Goal: Navigation & Orientation: Understand site structure

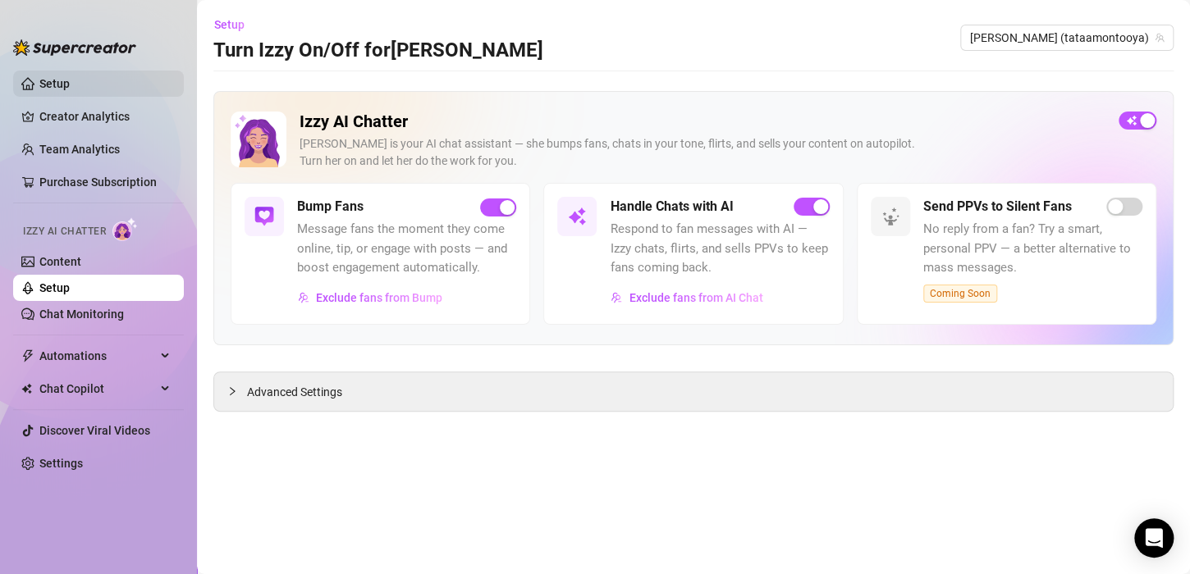
click at [66, 81] on link "Setup" at bounding box center [54, 83] width 30 height 13
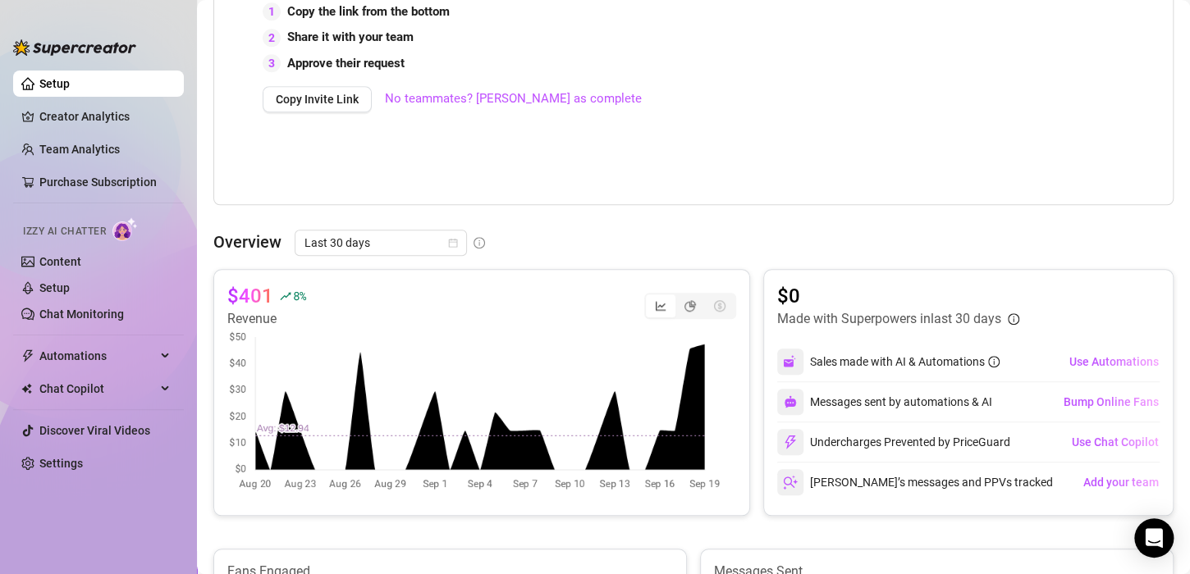
scroll to position [492, 0]
click at [419, 241] on span "Last 30 days" at bounding box center [380, 242] width 153 height 25
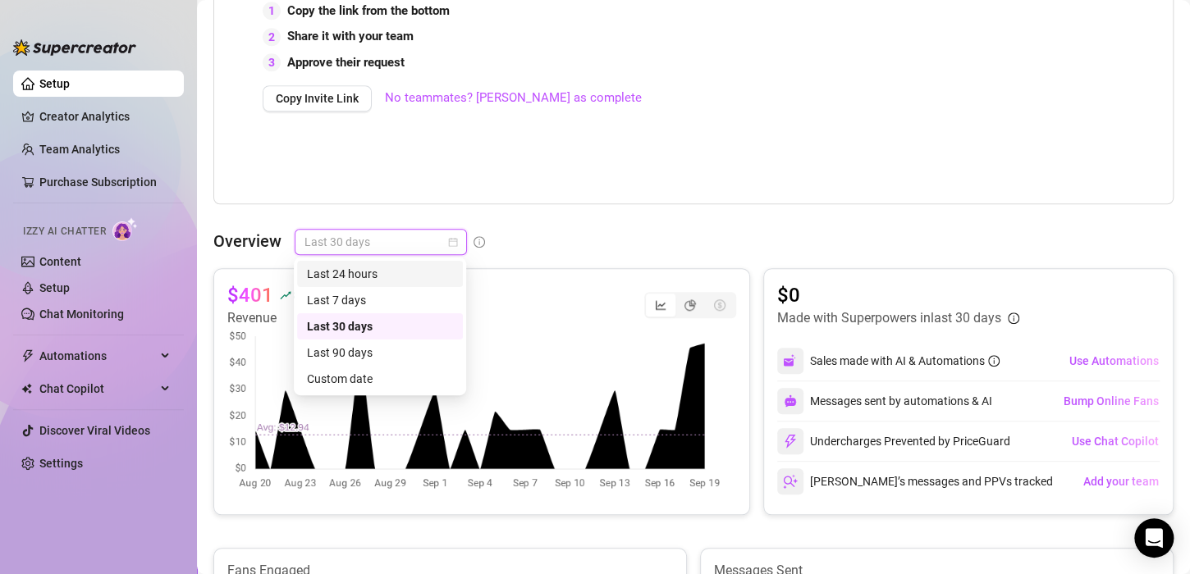
click at [361, 272] on div "Last 24 hours" at bounding box center [380, 274] width 146 height 18
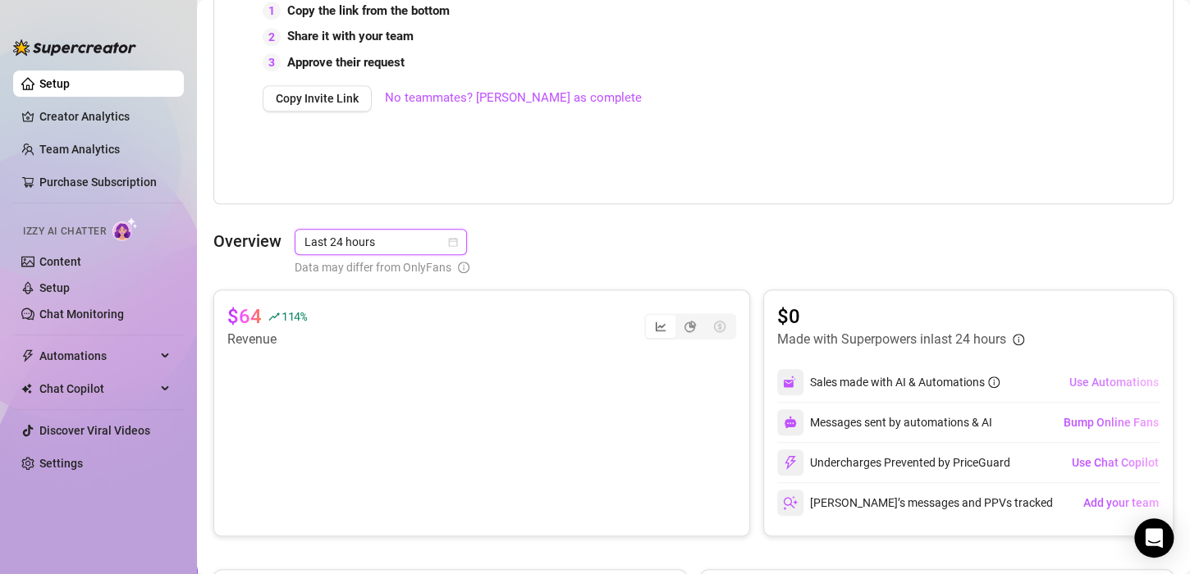
click at [1088, 386] on span "Use Automations" at bounding box center [1113, 382] width 89 height 13
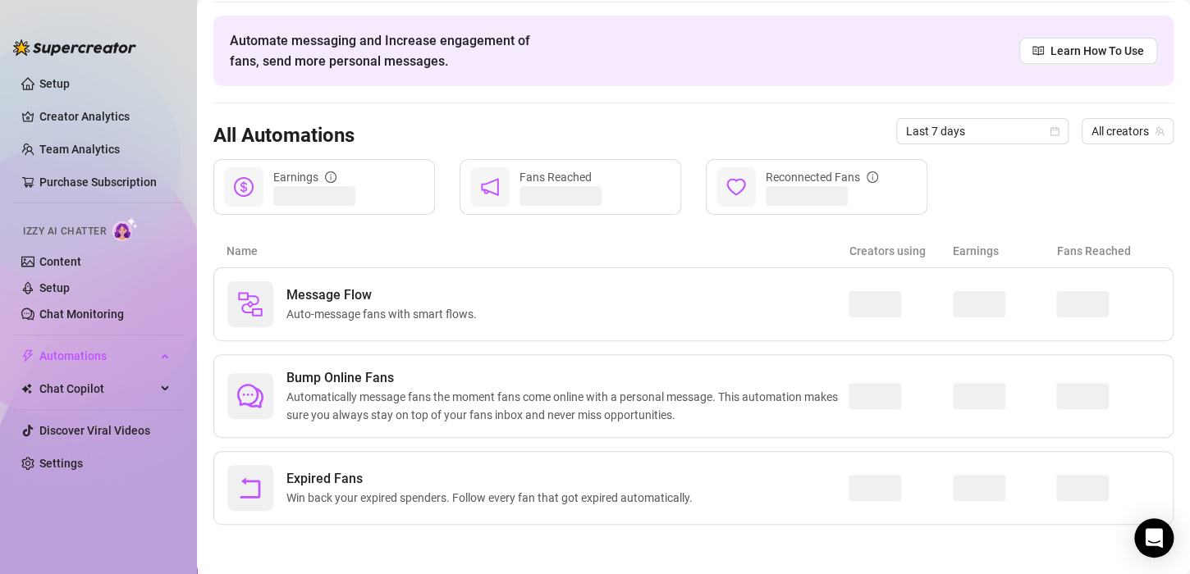
scroll to position [52, 0]
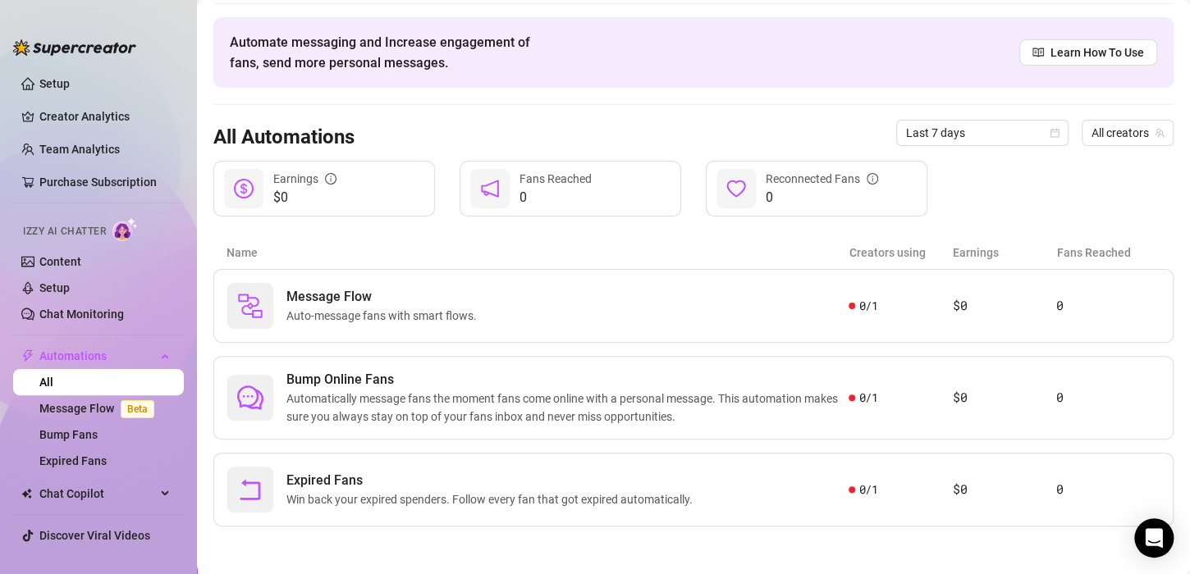
click at [312, 199] on span "$0" at bounding box center [304, 198] width 63 height 20
click at [538, 477] on span "Expired Fans" at bounding box center [492, 481] width 413 height 20
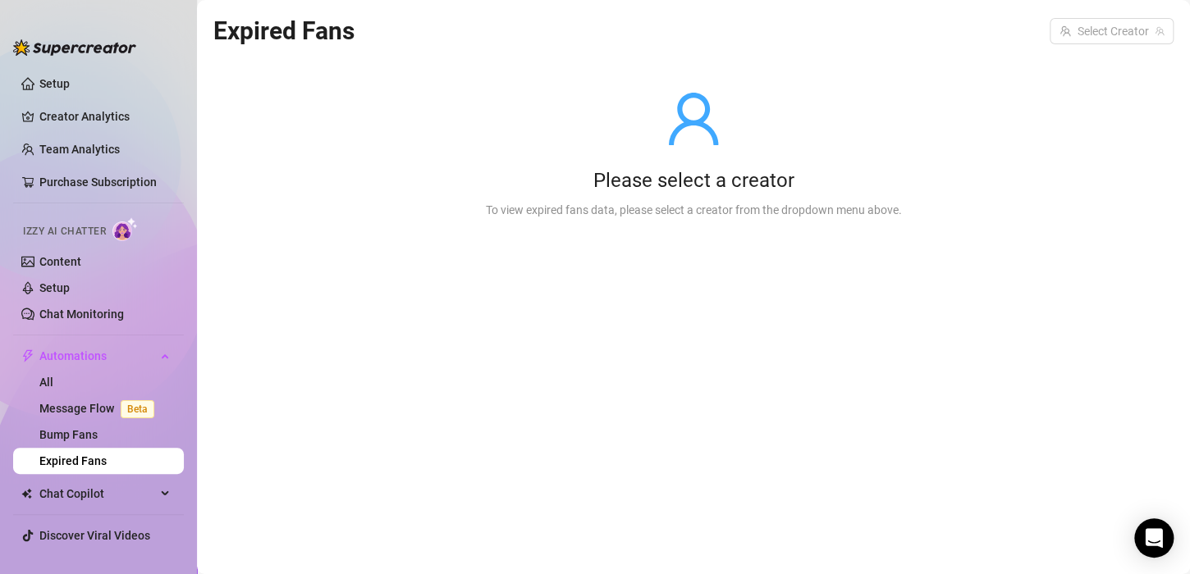
click at [676, 234] on div "Please select a creator To view expired fans data, please select a creator from…" at bounding box center [693, 154] width 468 height 208
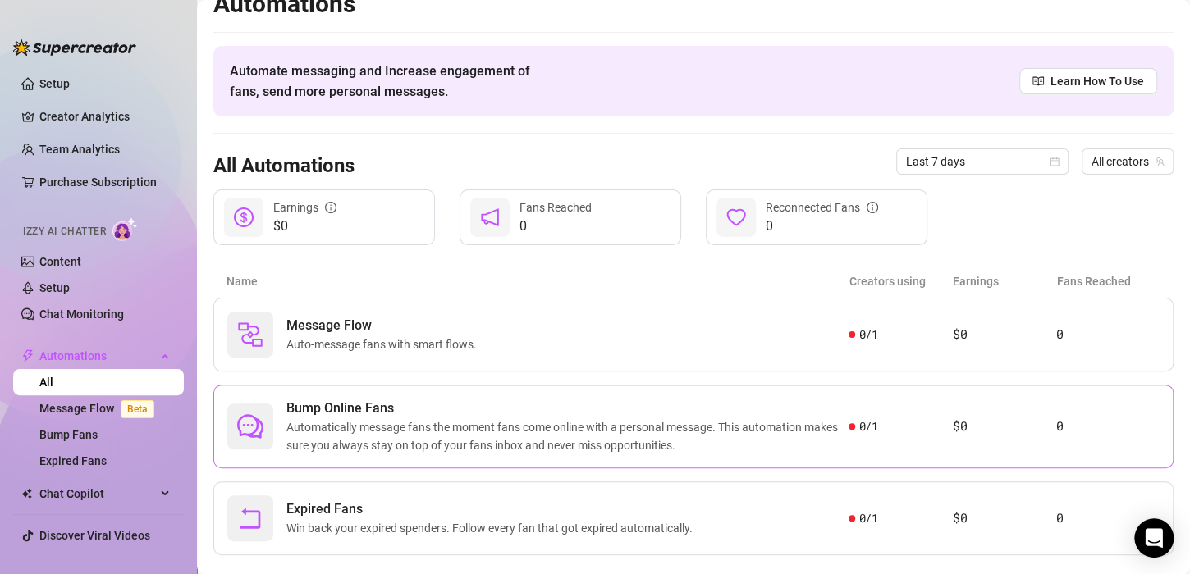
scroll to position [52, 0]
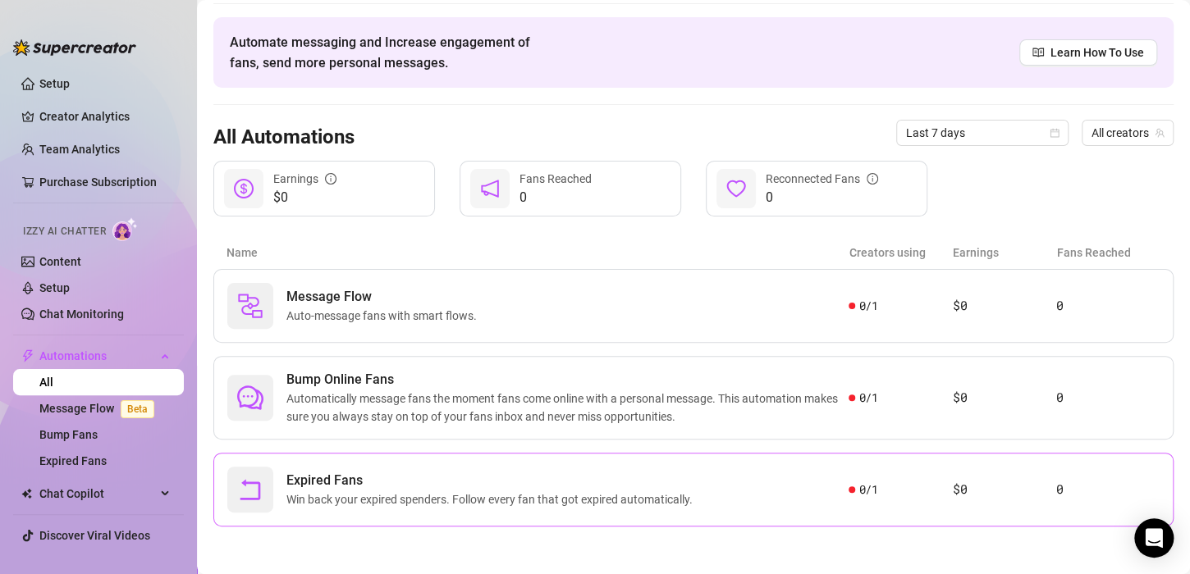
click at [858, 494] on span "0 / 1" at bounding box center [867, 490] width 19 height 18
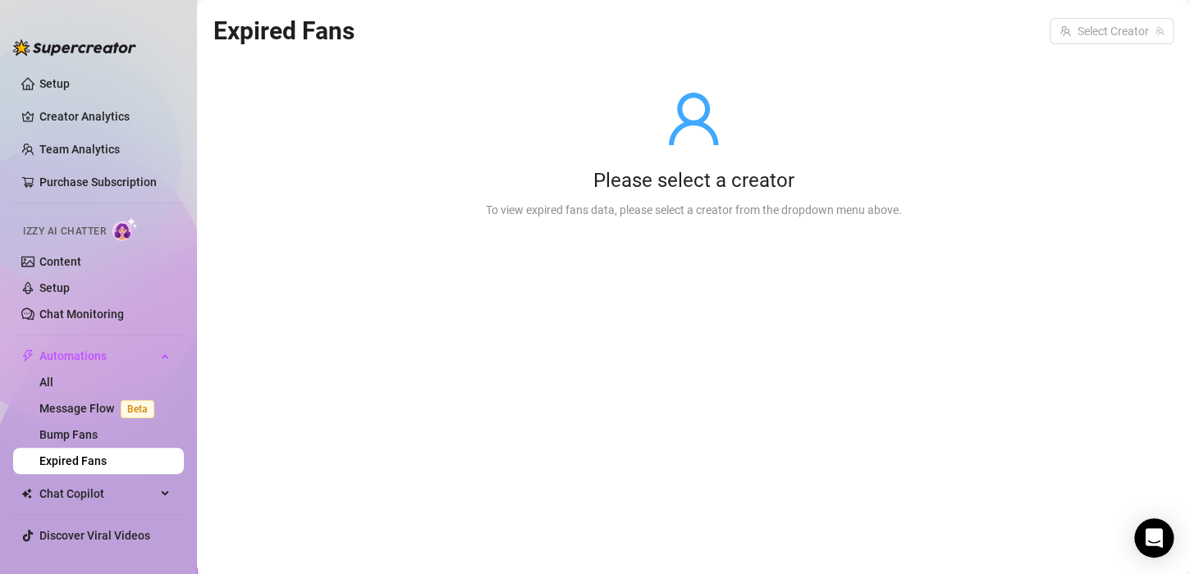
drag, startPoint x: 728, startPoint y: 180, endPoint x: 702, endPoint y: 180, distance: 25.4
click at [721, 179] on div "Please select a creator" at bounding box center [694, 181] width 416 height 26
click at [711, 208] on div "To view expired fans data, please select a creator from the dropdown menu above." at bounding box center [694, 210] width 416 height 18
click at [692, 147] on icon "user" at bounding box center [693, 118] width 59 height 59
drag, startPoint x: 692, startPoint y: 146, endPoint x: 711, endPoint y: 133, distance: 23.0
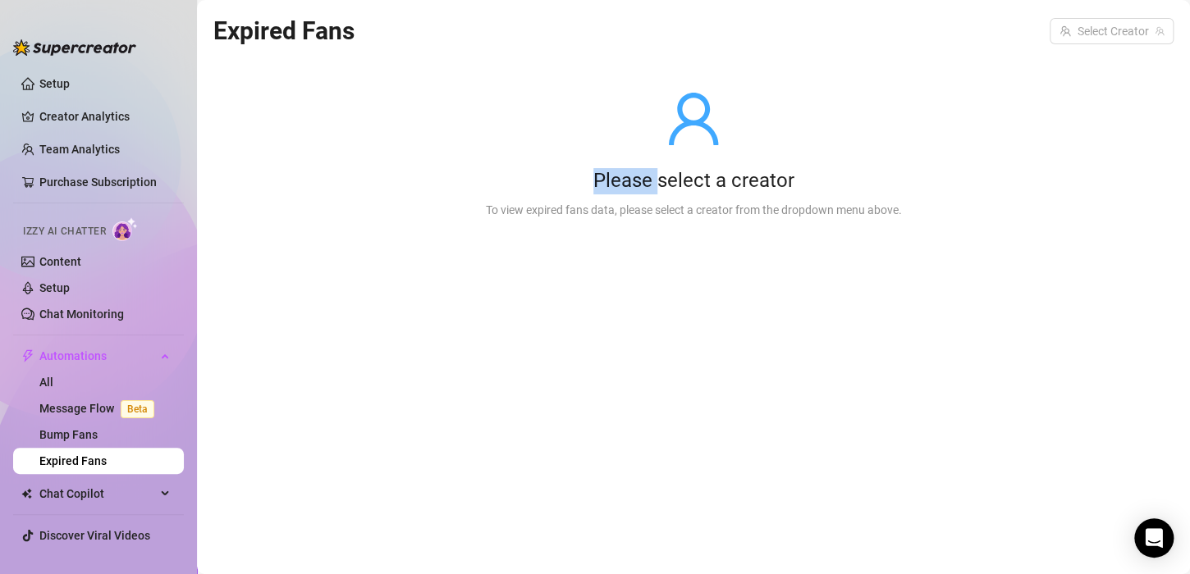
click at [692, 146] on icon "user" at bounding box center [693, 118] width 59 height 59
click at [711, 127] on icon "user" at bounding box center [693, 118] width 59 height 59
click at [889, 216] on div "To view expired fans data, please select a creator from the dropdown menu above." at bounding box center [694, 210] width 416 height 18
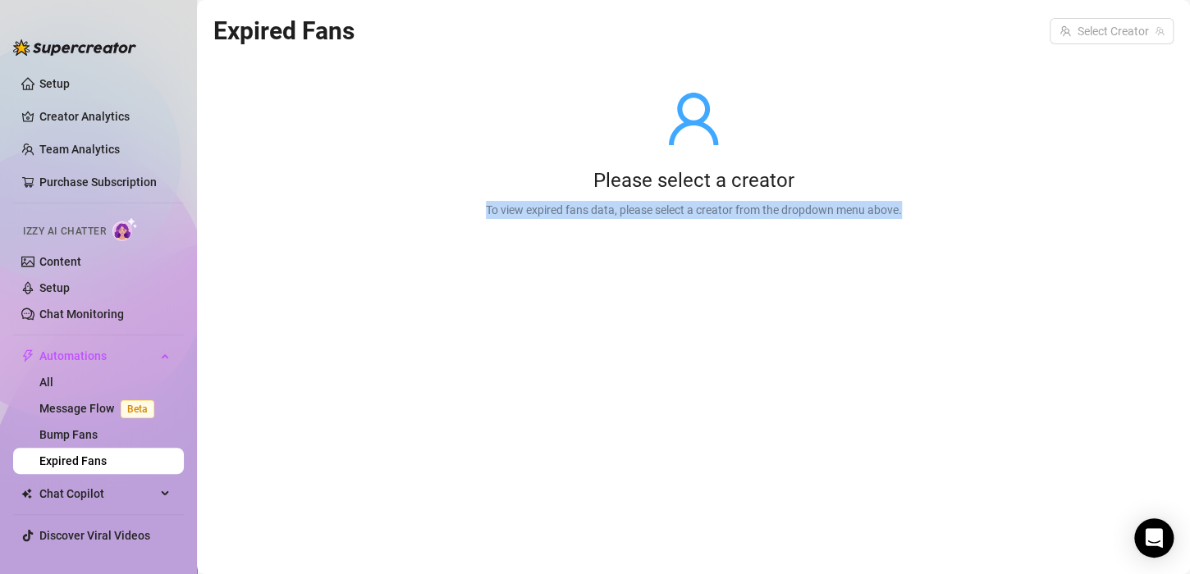
click at [889, 216] on div "To view expired fans data, please select a creator from the dropdown menu above." at bounding box center [694, 210] width 416 height 18
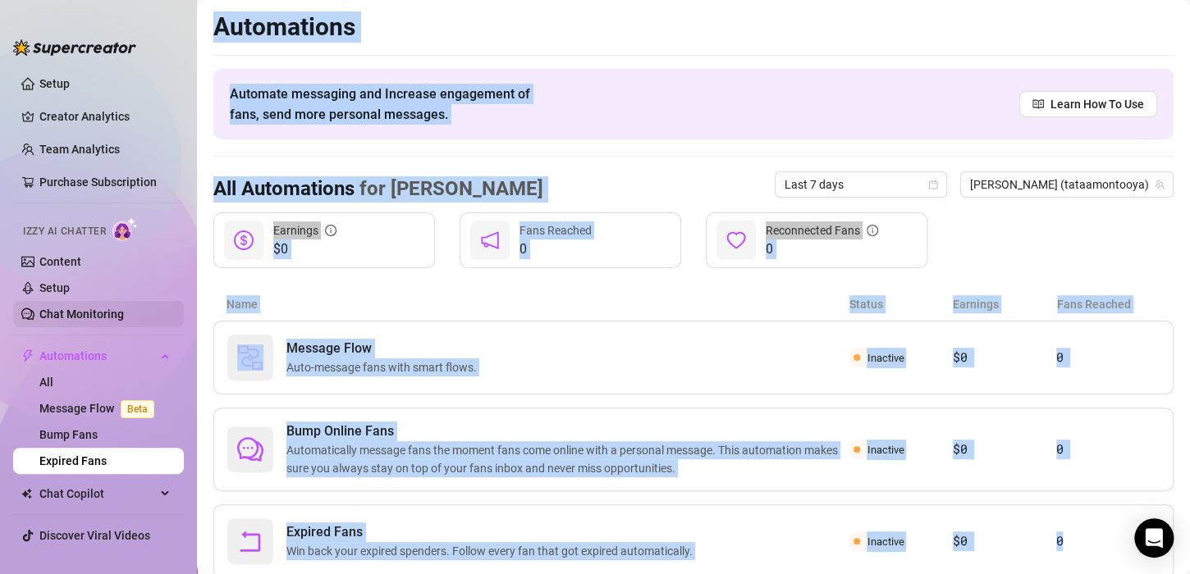
click at [91, 313] on link "Chat Monitoring" at bounding box center [81, 314] width 85 height 13
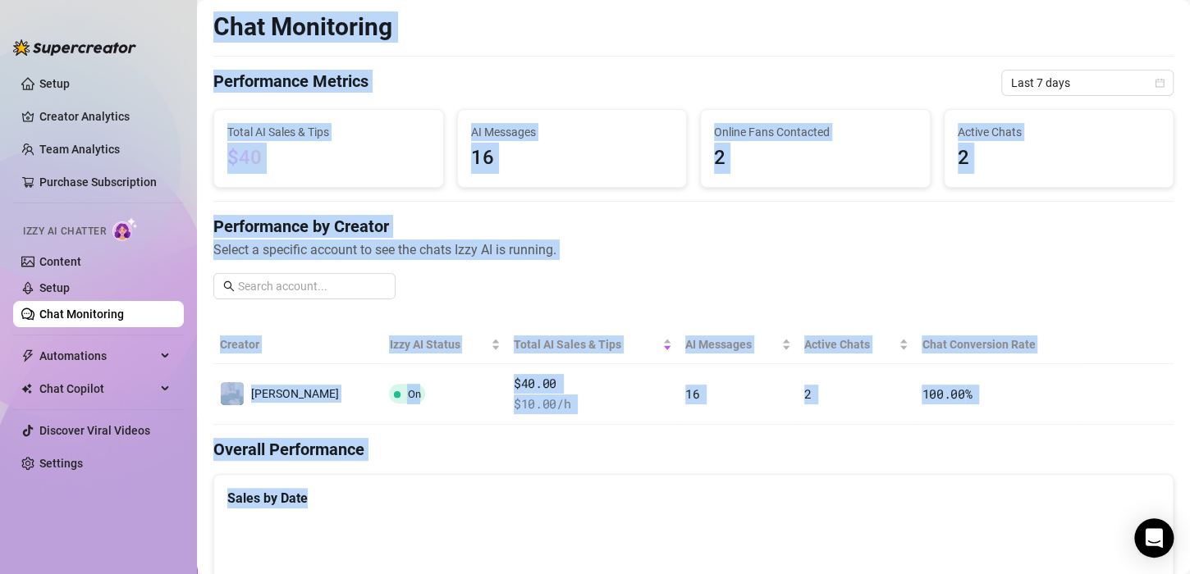
click at [616, 228] on h4 "Performance by Creator" at bounding box center [693, 226] width 960 height 23
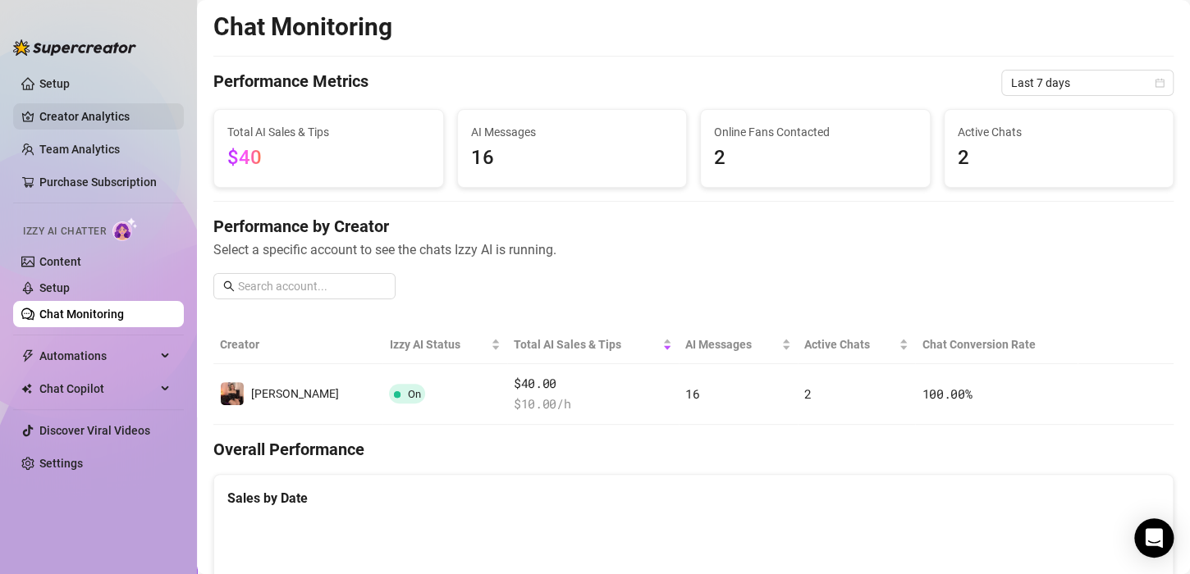
click at [91, 121] on link "Creator Analytics" at bounding box center [104, 116] width 131 height 26
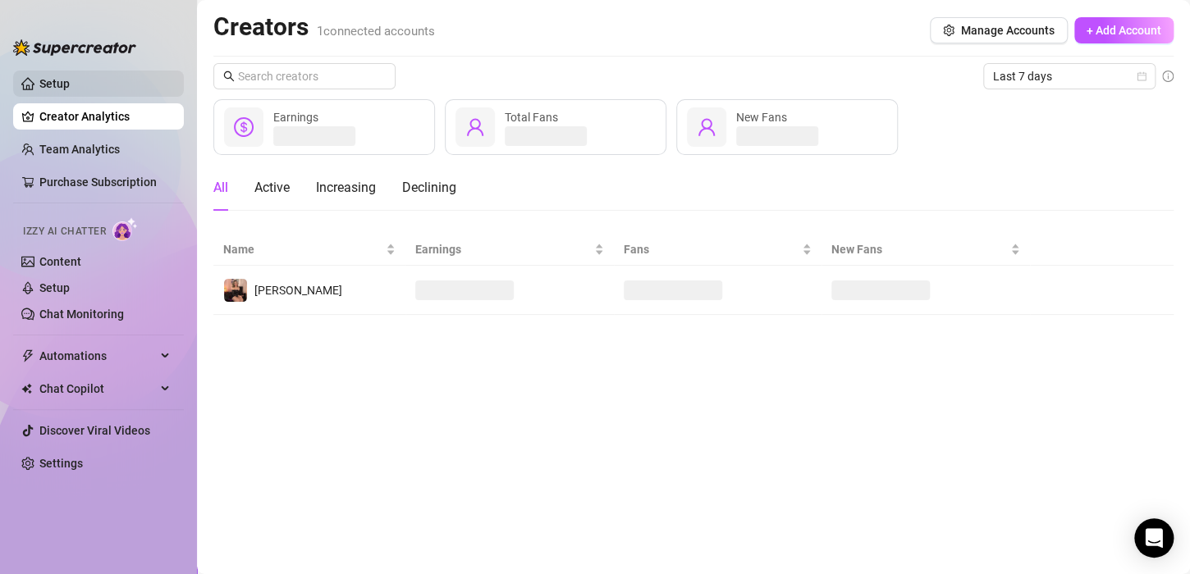
click at [70, 81] on link "Setup" at bounding box center [54, 83] width 30 height 13
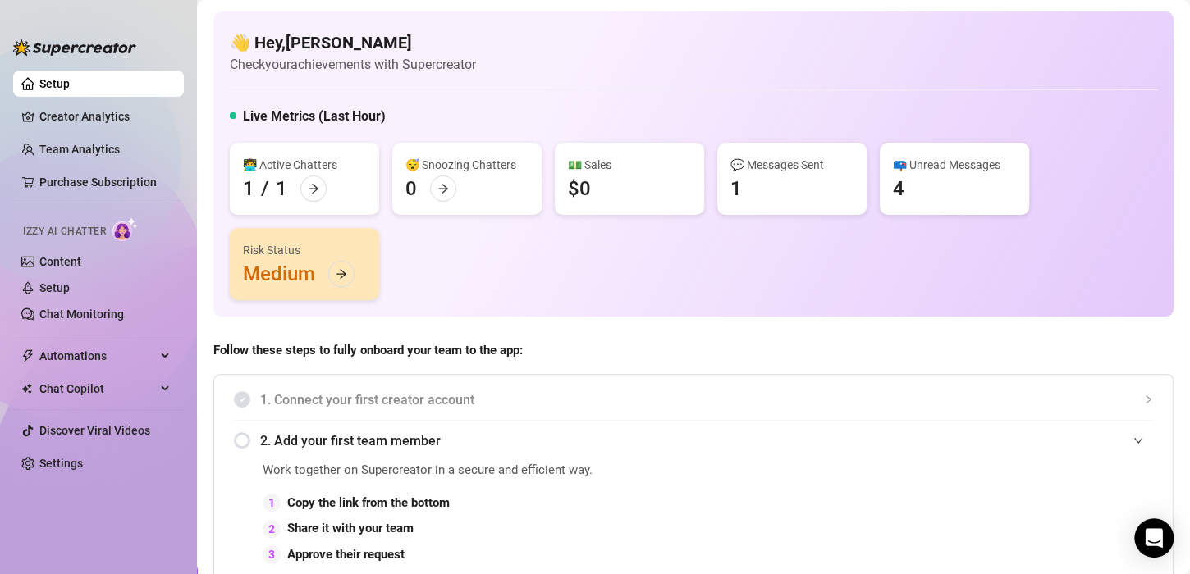
click at [722, 161] on div "💬 Messages Sent 1" at bounding box center [791, 179] width 149 height 72
click at [761, 162] on div "💬 Messages Sent" at bounding box center [791, 165] width 123 height 18
drag, startPoint x: 643, startPoint y: 169, endPoint x: 617, endPoint y: 166, distance: 26.5
click at [633, 167] on div "💵 Sales" at bounding box center [629, 165] width 123 height 18
click at [498, 158] on div "😴 Snoozing Chatters" at bounding box center [466, 165] width 123 height 18
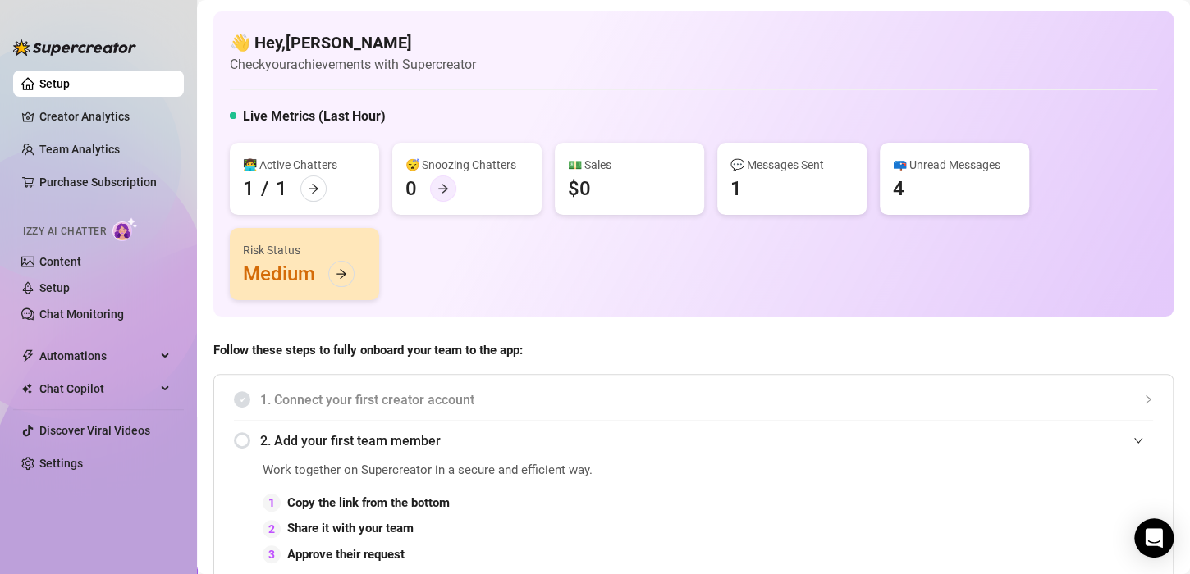
click at [440, 186] on icon "arrow-right" at bounding box center [442, 188] width 11 height 11
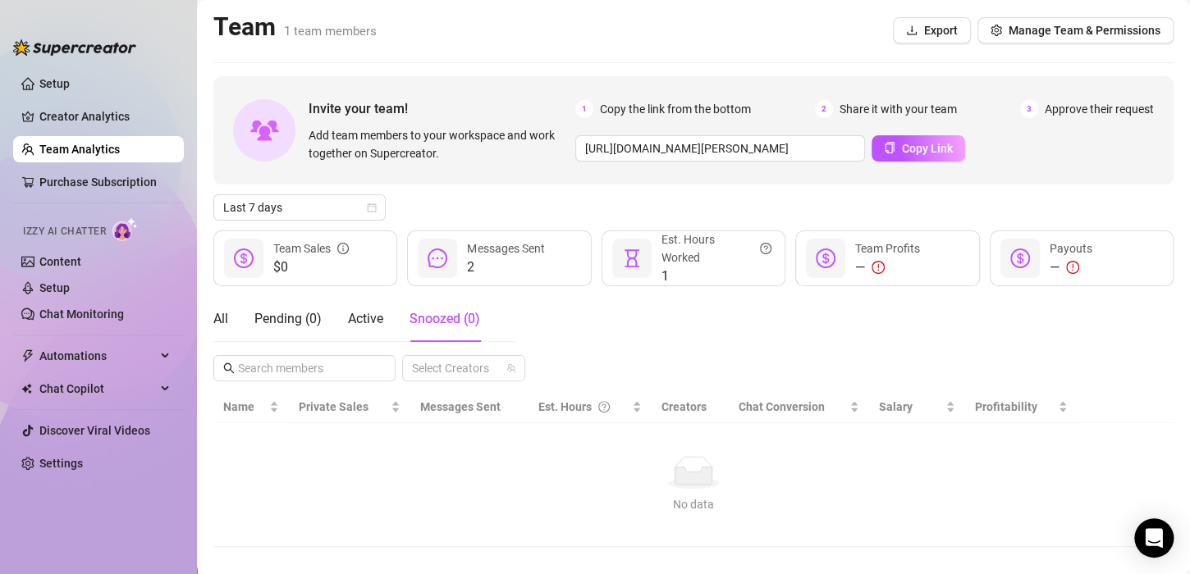
click at [511, 274] on span "2" at bounding box center [505, 268] width 77 height 20
click at [688, 259] on div "Est. Hours Worked" at bounding box center [716, 249] width 110 height 36
click at [901, 259] on div "—" at bounding box center [887, 268] width 65 height 20
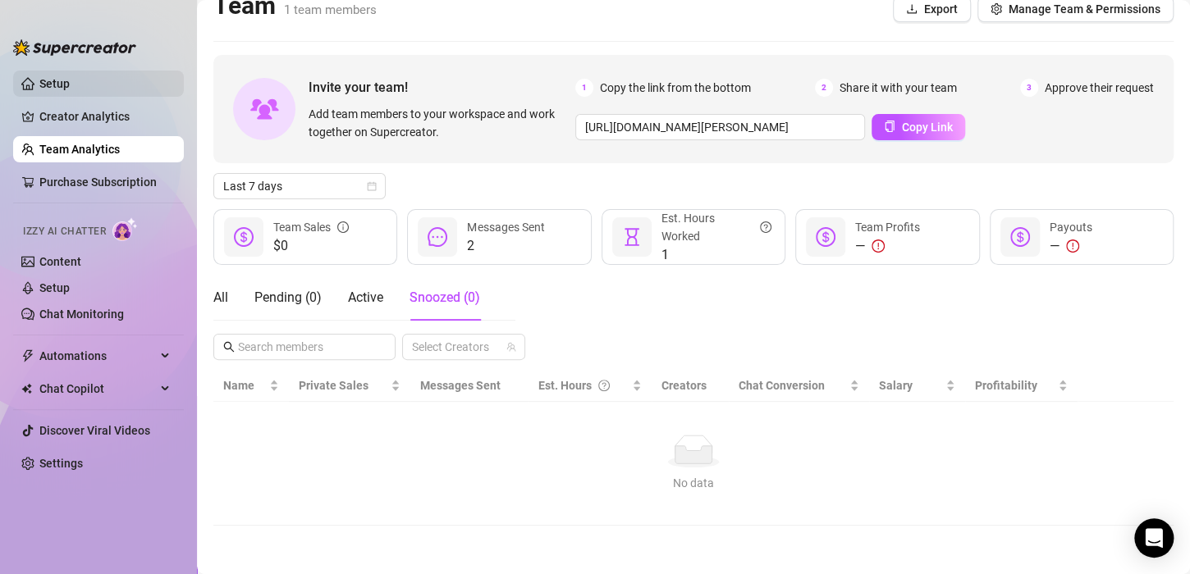
click at [70, 90] on link "Setup" at bounding box center [54, 83] width 30 height 13
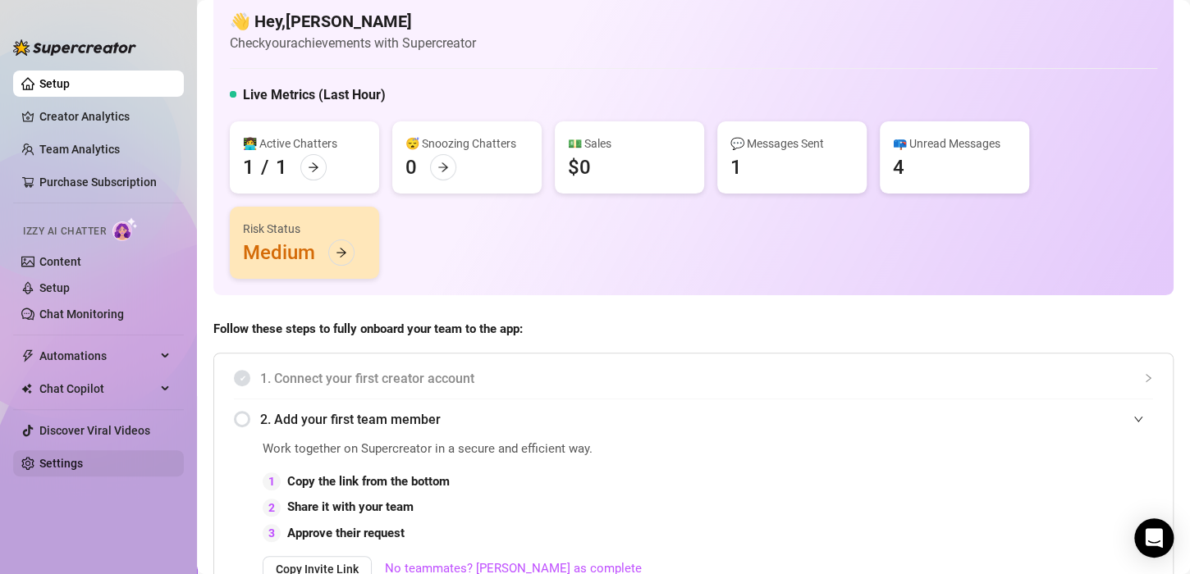
click at [83, 467] on link "Settings" at bounding box center [60, 463] width 43 height 13
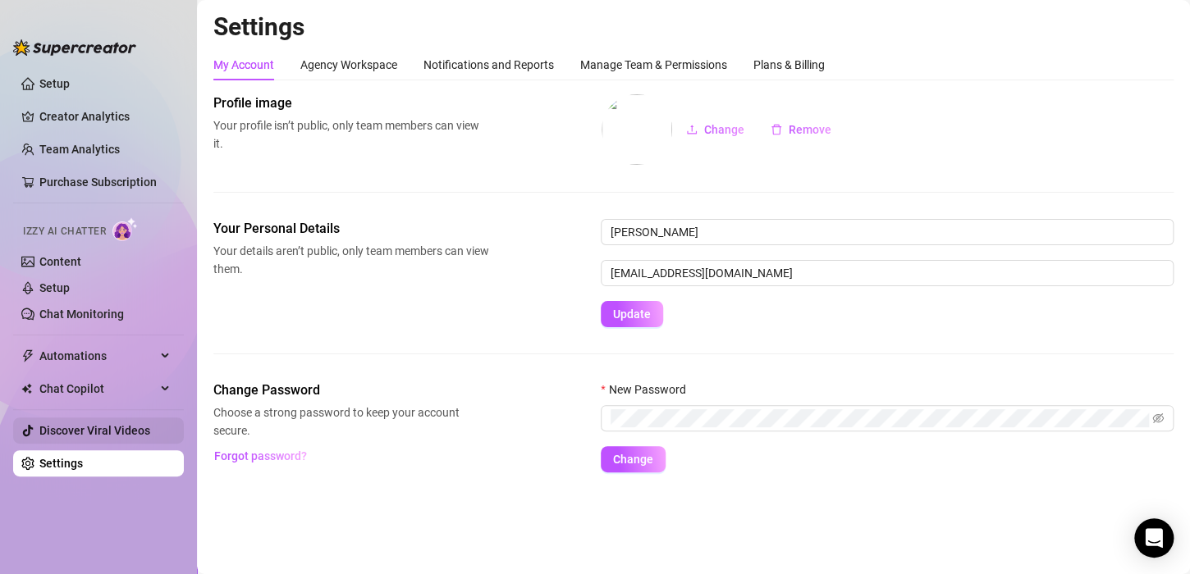
click at [88, 437] on link "Discover Viral Videos" at bounding box center [94, 430] width 111 height 13
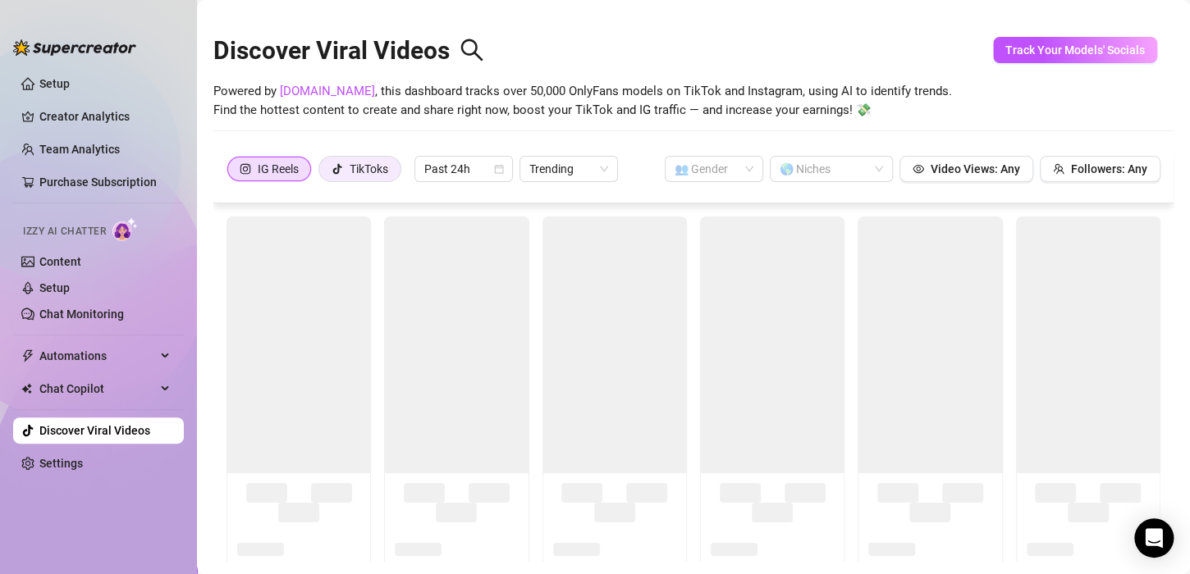
click at [363, 167] on div "TikToks" at bounding box center [369, 169] width 39 height 25
click at [323, 173] on input "TikToks" at bounding box center [323, 173] width 0 height 0
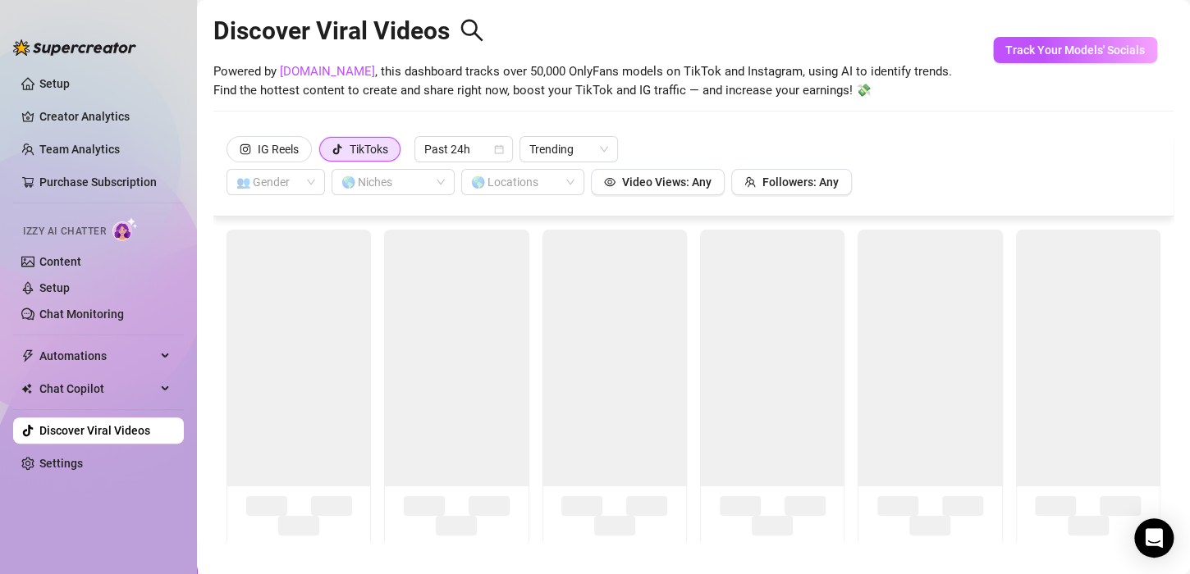
scroll to position [36, 0]
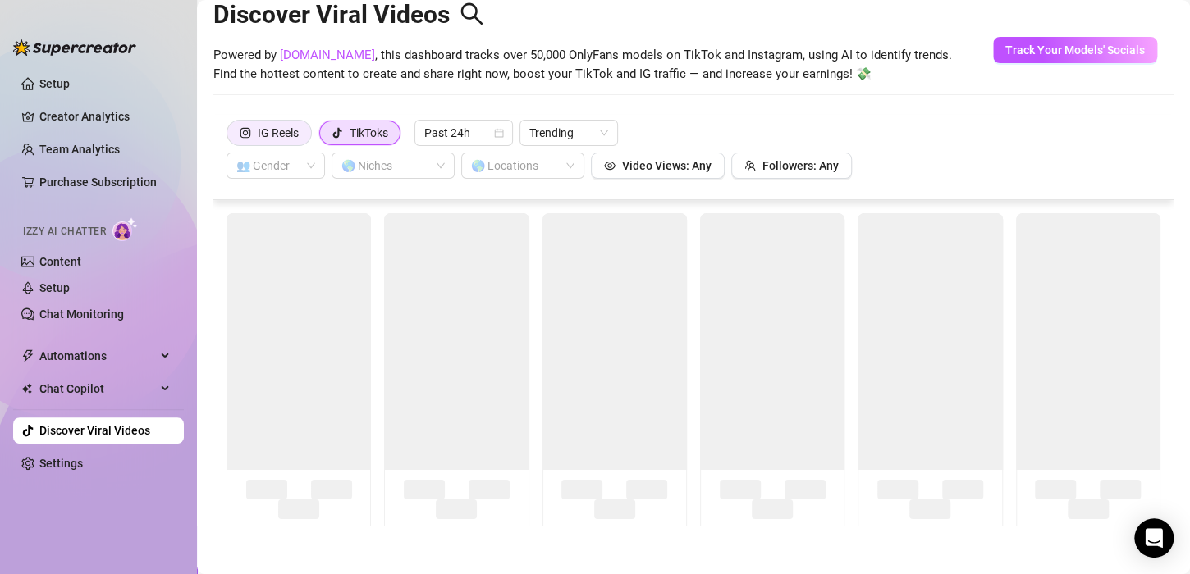
click at [266, 130] on div "IG Reels" at bounding box center [278, 133] width 41 height 25
click at [231, 137] on input "IG Reels" at bounding box center [231, 137] width 0 height 0
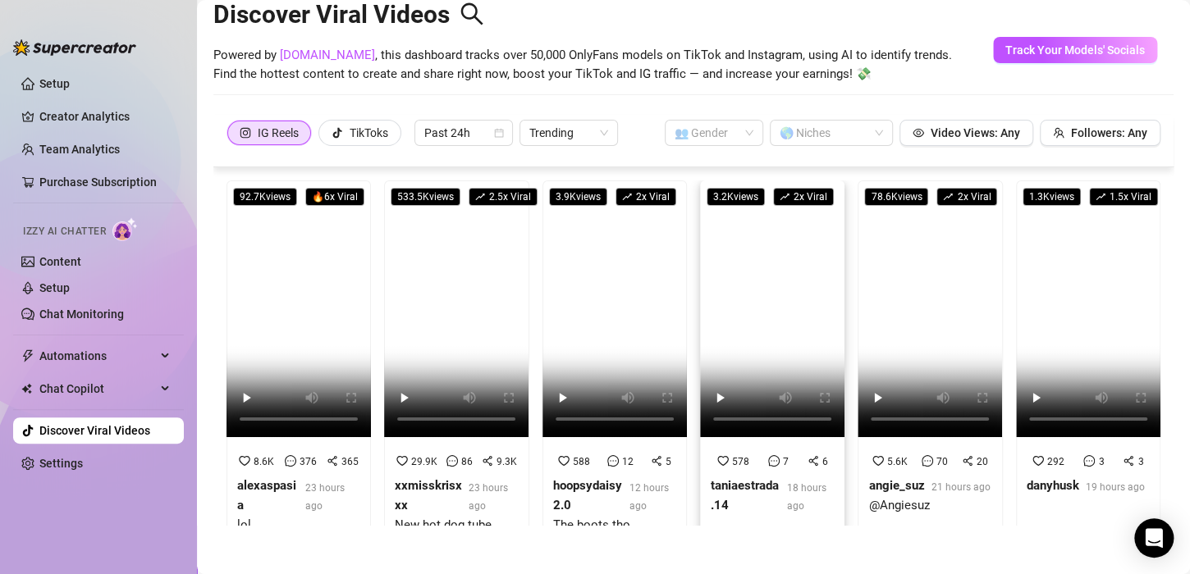
click at [745, 310] on video at bounding box center [772, 308] width 144 height 257
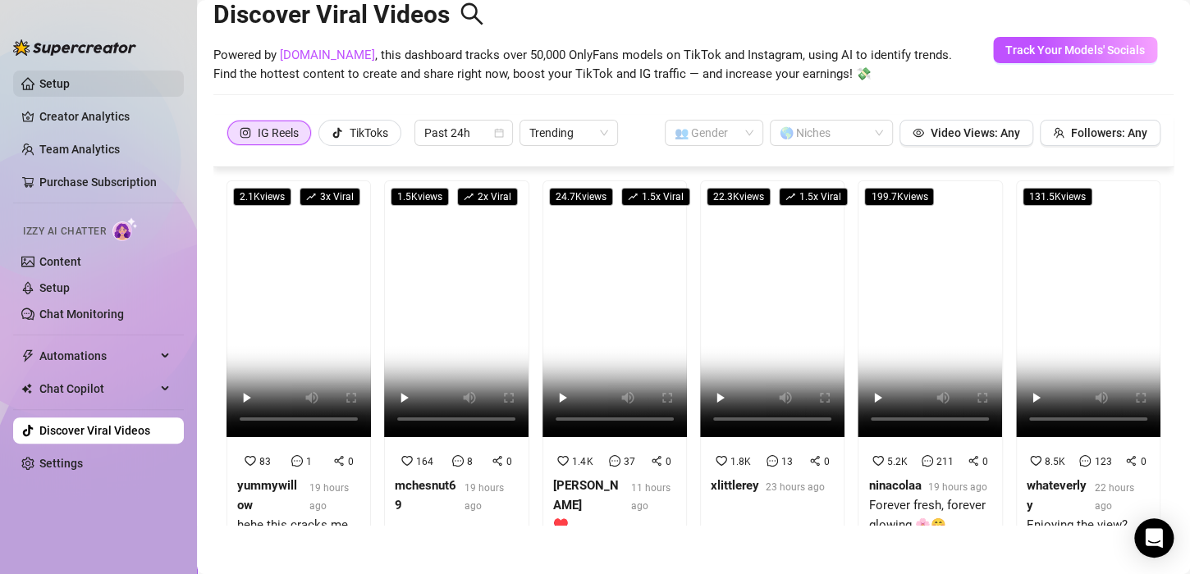
click at [70, 87] on link "Setup" at bounding box center [54, 83] width 30 height 13
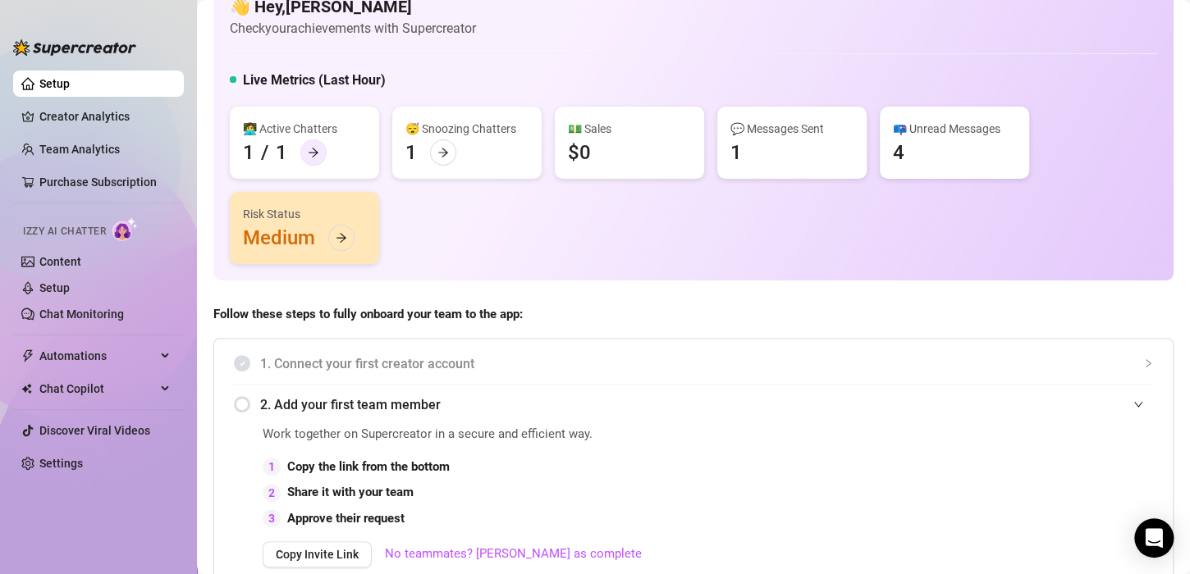
click at [318, 153] on div at bounding box center [313, 152] width 26 height 26
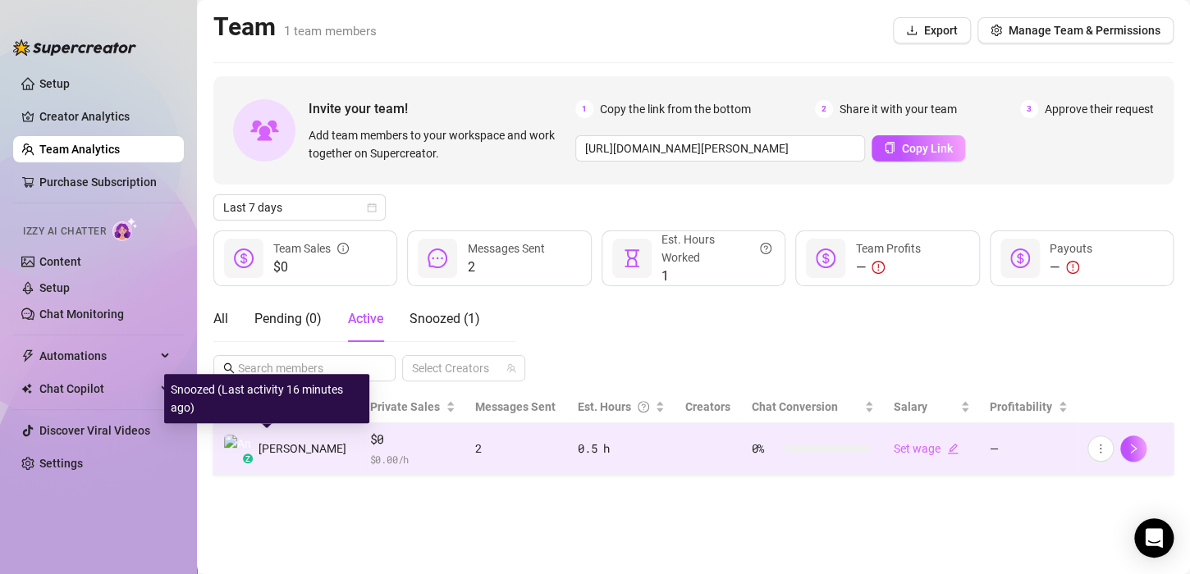
click at [245, 458] on div "z" at bounding box center [248, 459] width 10 height 10
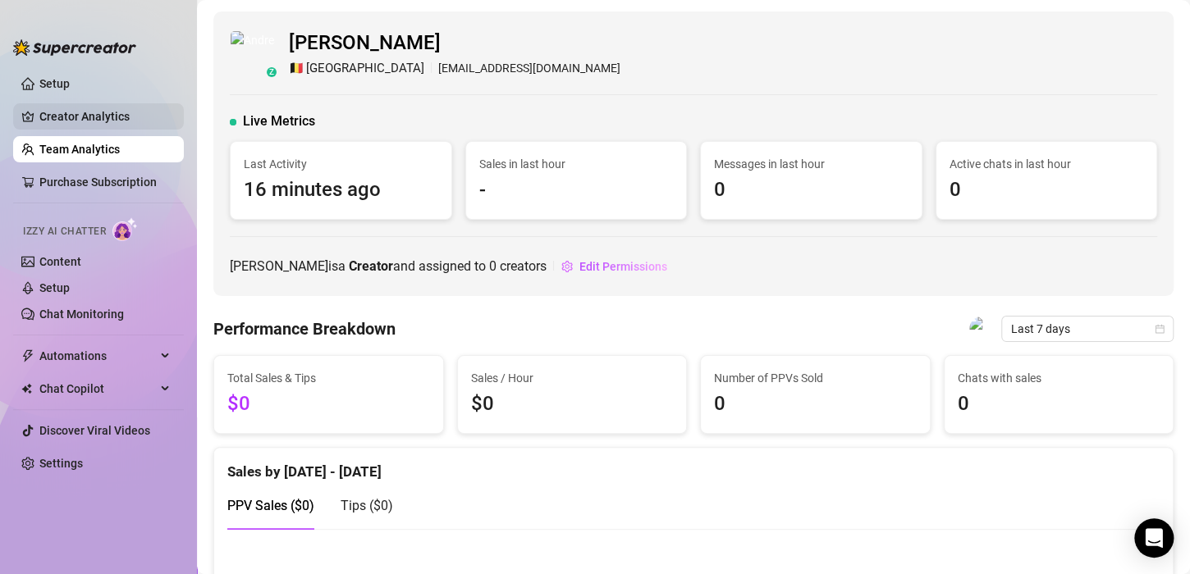
click at [100, 107] on link "Creator Analytics" at bounding box center [104, 116] width 131 height 26
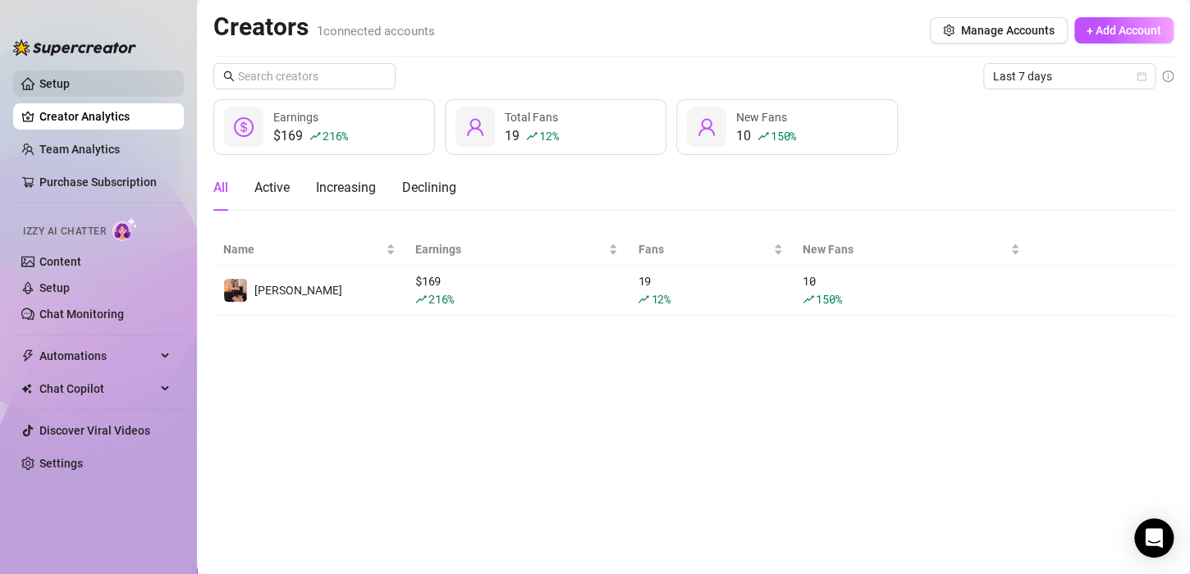
click at [70, 90] on link "Setup" at bounding box center [54, 83] width 30 height 13
